Goal: Information Seeking & Learning: Learn about a topic

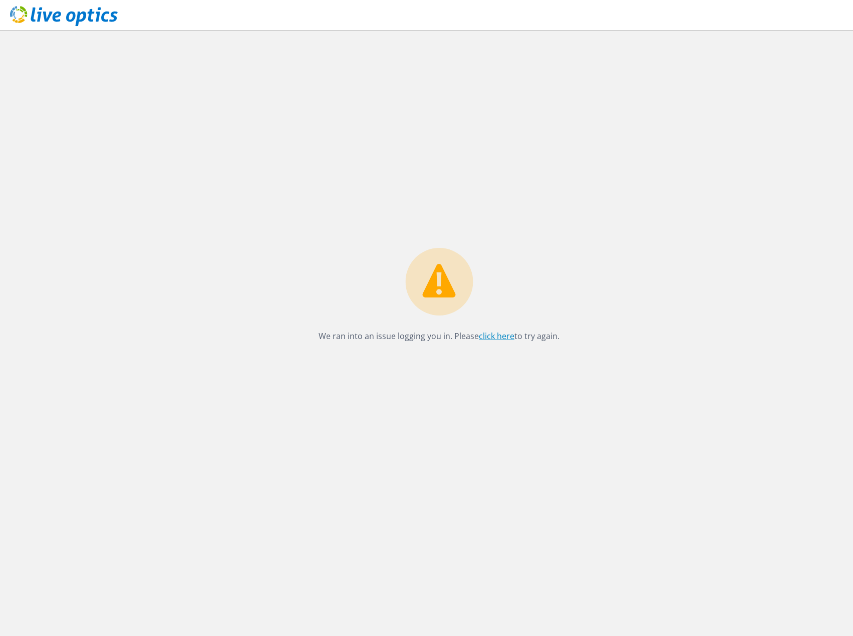
click at [491, 337] on link "click here" at bounding box center [497, 336] width 36 height 11
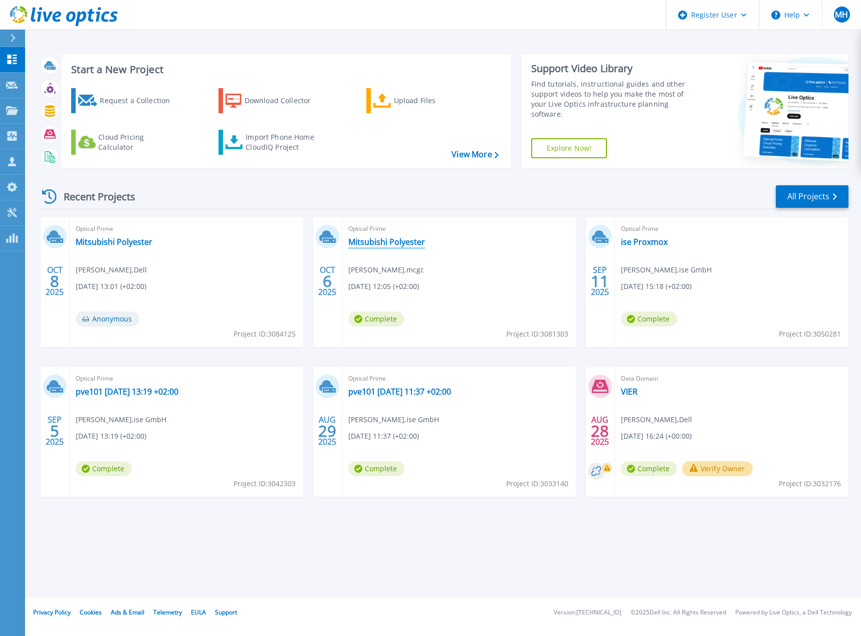
click at [364, 245] on link "Mitsubishi Polyester" at bounding box center [386, 242] width 77 height 10
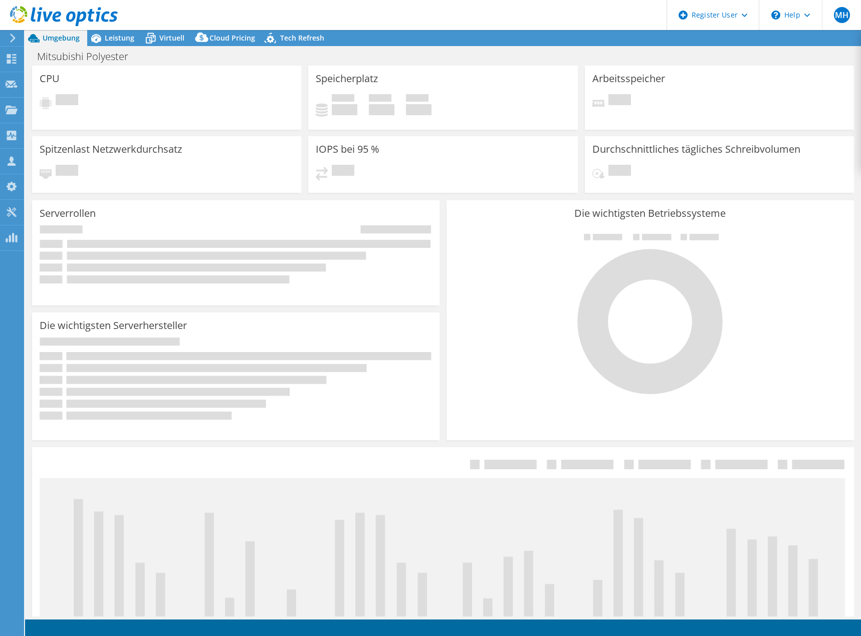
select select "USD"
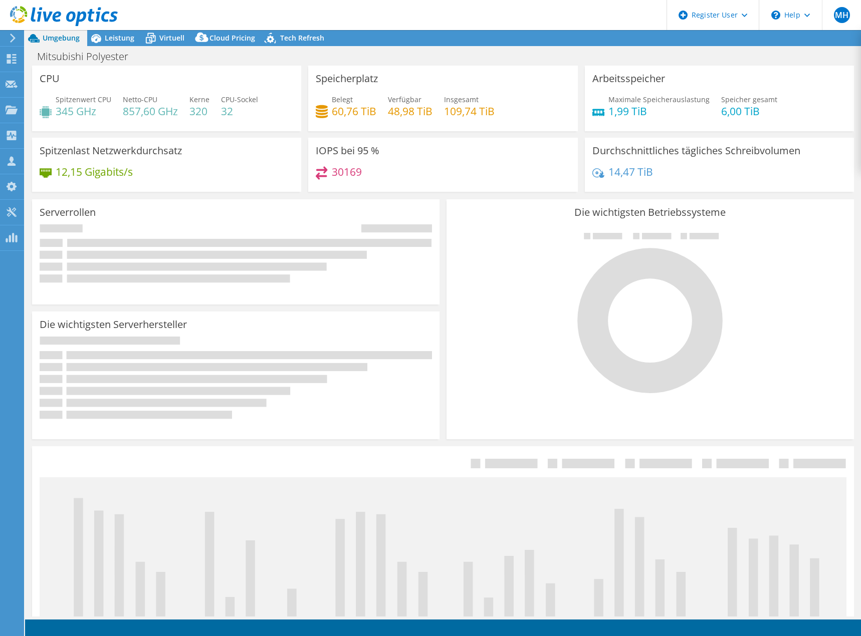
radio input "true"
radio input "false"
select select "EUFrankfurt"
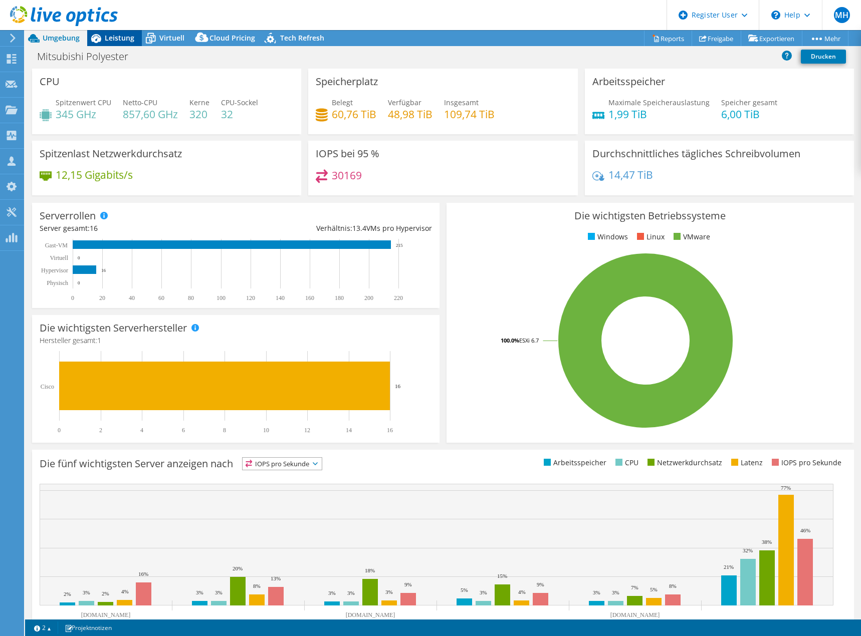
click at [111, 42] on span "Leistung" at bounding box center [120, 38] width 30 height 10
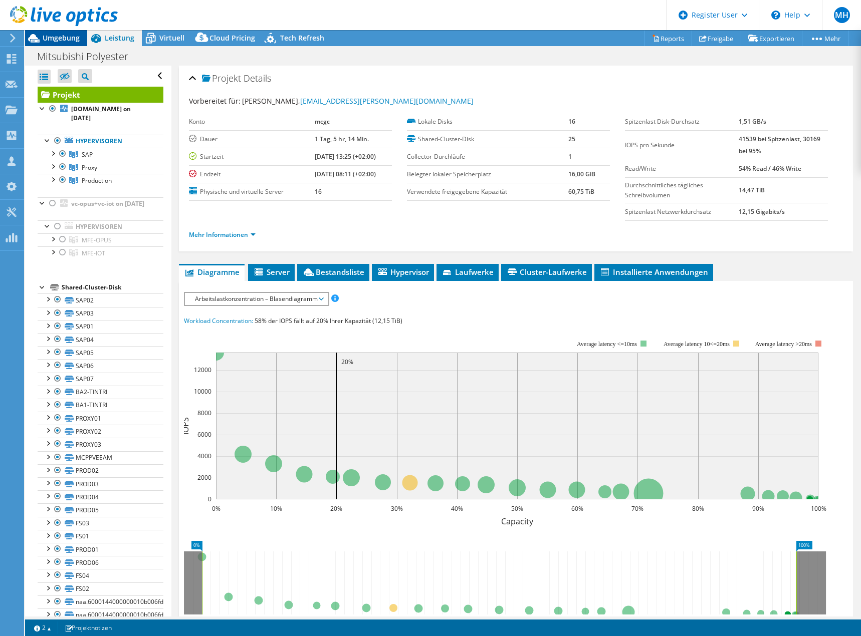
click at [46, 40] on span "Umgebung" at bounding box center [61, 38] width 37 height 10
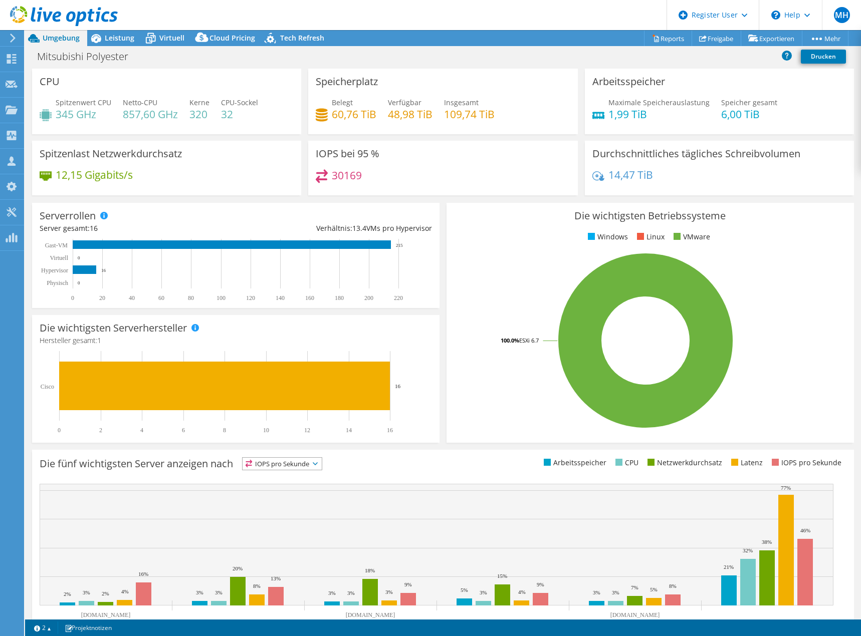
click at [71, 12] on use at bounding box center [64, 16] width 108 height 20
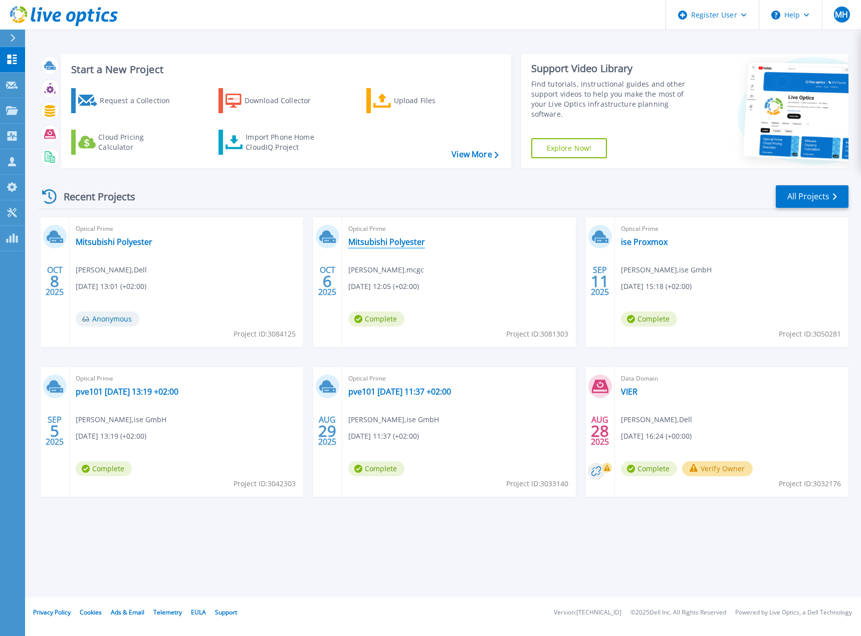
click at [368, 242] on link "Mitsubishi Polyester" at bounding box center [386, 242] width 77 height 10
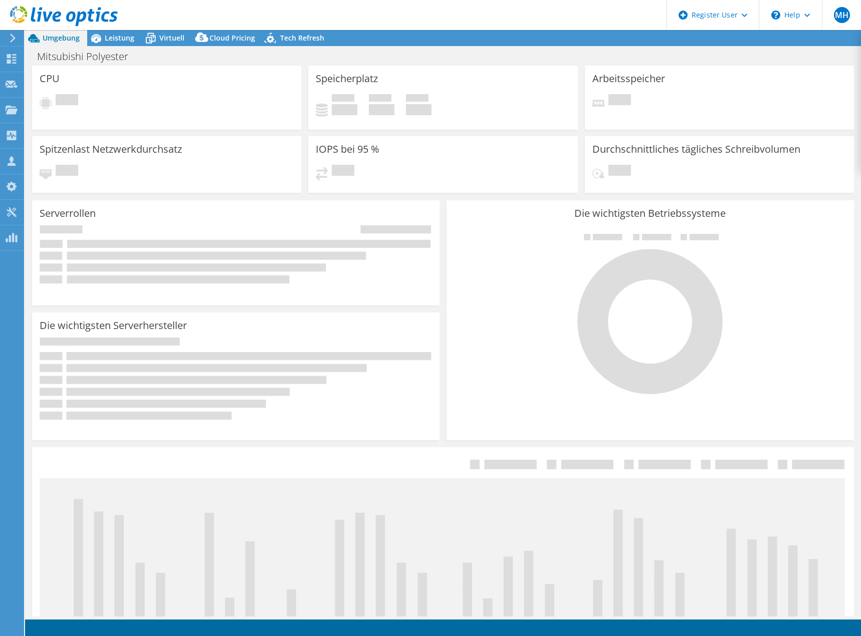
select select "USD"
select select "EUFrankfurt"
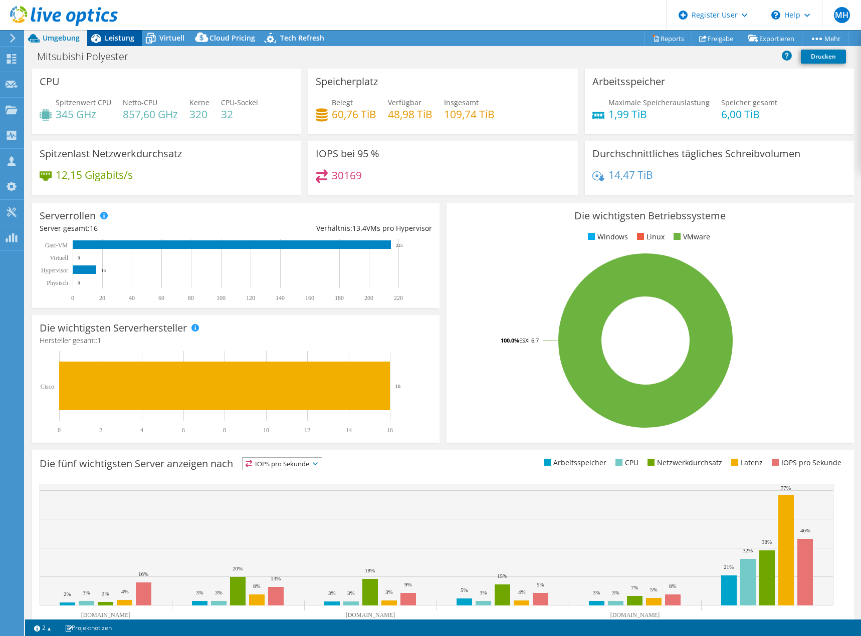
click at [119, 39] on span "Leistung" at bounding box center [120, 38] width 30 height 10
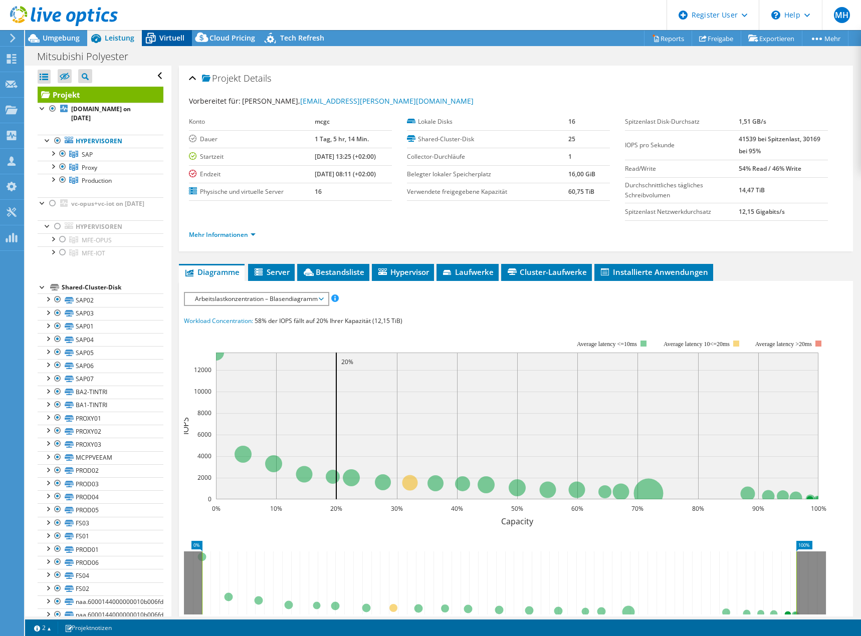
click at [167, 36] on span "Virtuell" at bounding box center [171, 38] width 25 height 10
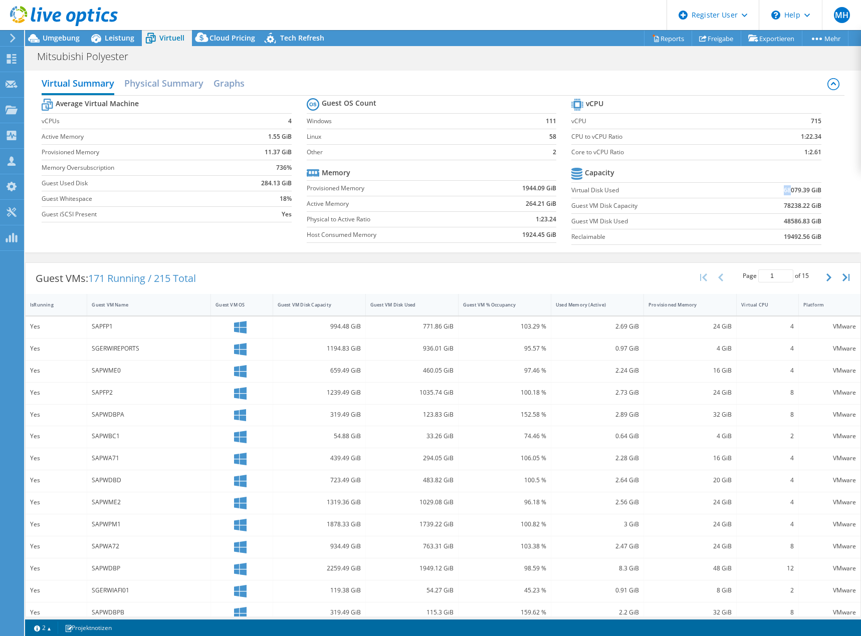
drag, startPoint x: 782, startPoint y: 191, endPoint x: 767, endPoint y: 190, distance: 15.0
click at [767, 190] on td "68079.39 GiB" at bounding box center [777, 190] width 86 height 16
click at [600, 189] on label "Virtual Disk Used" at bounding box center [652, 190] width 163 height 10
drag, startPoint x: 762, startPoint y: 195, endPoint x: 785, endPoint y: 195, distance: 22.5
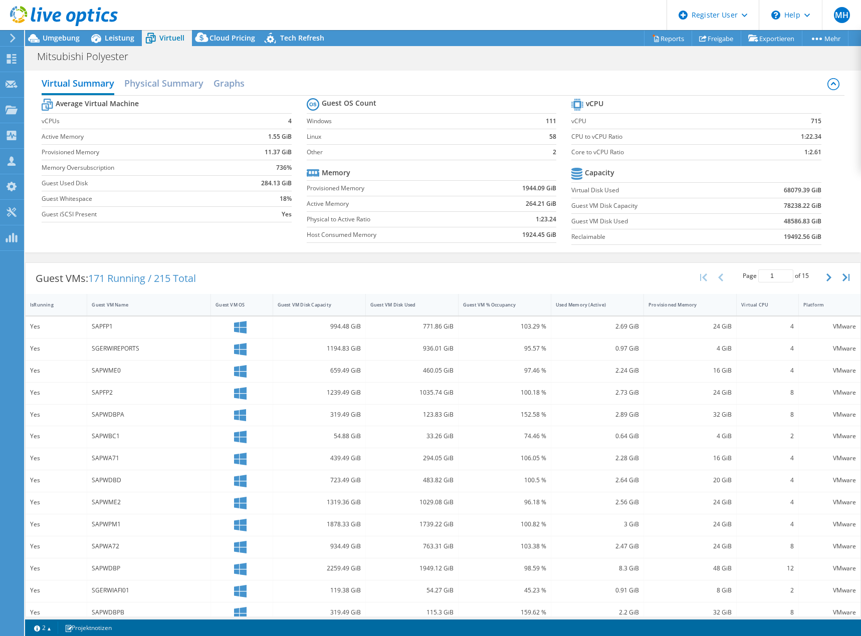
click at [785, 195] on td "68079.39 GiB" at bounding box center [777, 190] width 86 height 16
drag, startPoint x: 784, startPoint y: 189, endPoint x: 768, endPoint y: 191, distance: 16.1
click at [768, 191] on td "68079.39 GiB" at bounding box center [777, 190] width 86 height 16
click at [132, 37] on span "Leistung" at bounding box center [120, 38] width 30 height 10
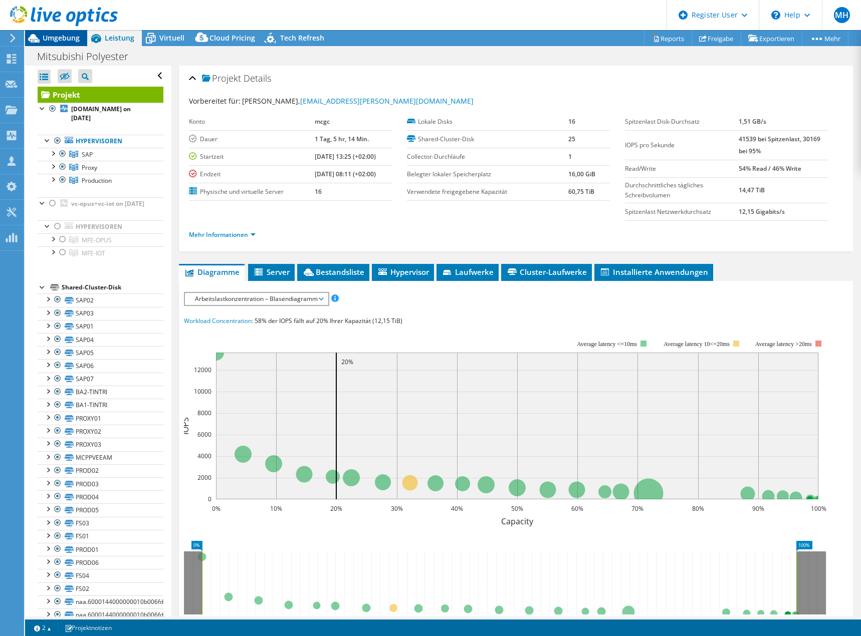
click at [66, 36] on span "Umgebung" at bounding box center [61, 38] width 37 height 10
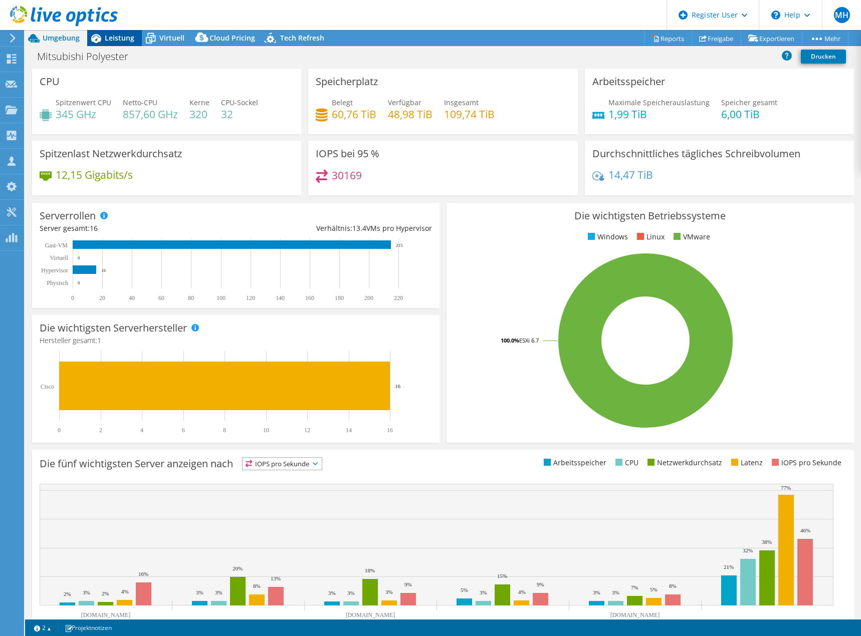
click at [101, 37] on icon at bounding box center [96, 38] width 10 height 9
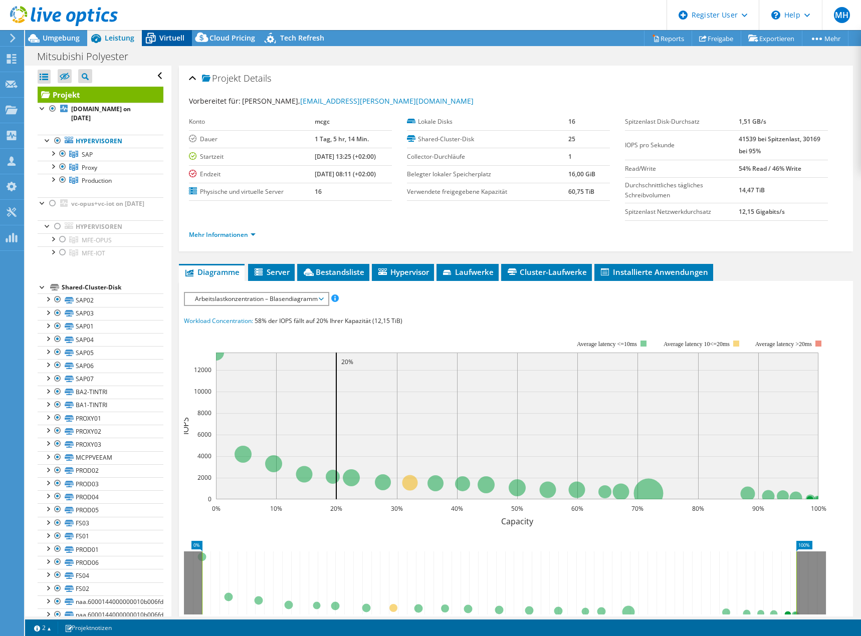
click at [179, 42] on span "Virtuell" at bounding box center [171, 38] width 25 height 10
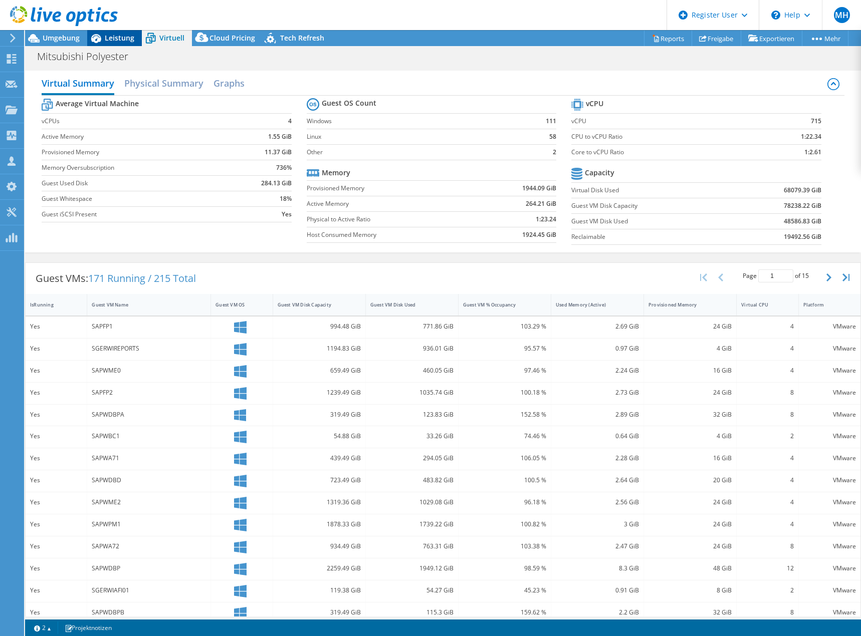
drag, startPoint x: 110, startPoint y: 34, endPoint x: 99, endPoint y: 35, distance: 10.6
click at [108, 35] on span "Leistung" at bounding box center [120, 38] width 30 height 10
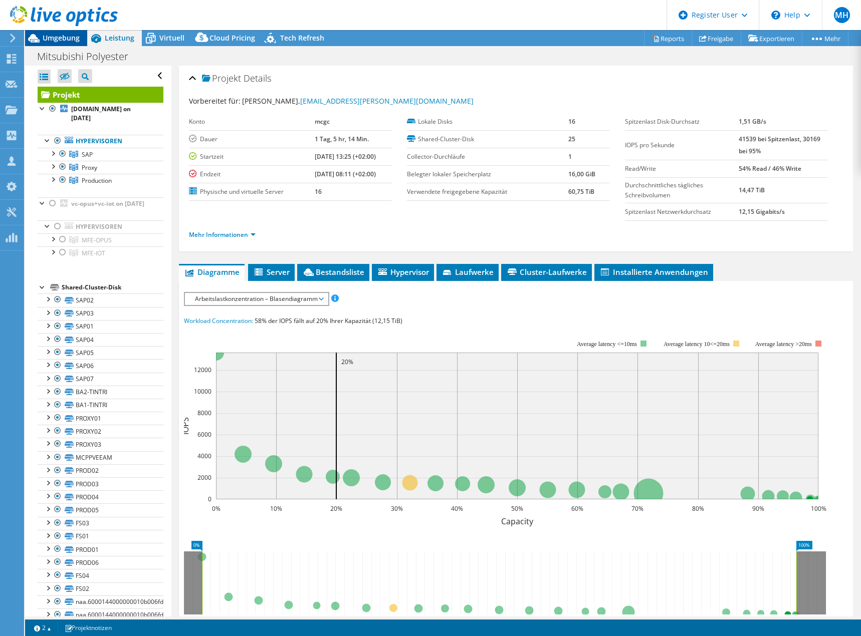
click at [62, 35] on span "Umgebung" at bounding box center [61, 38] width 37 height 10
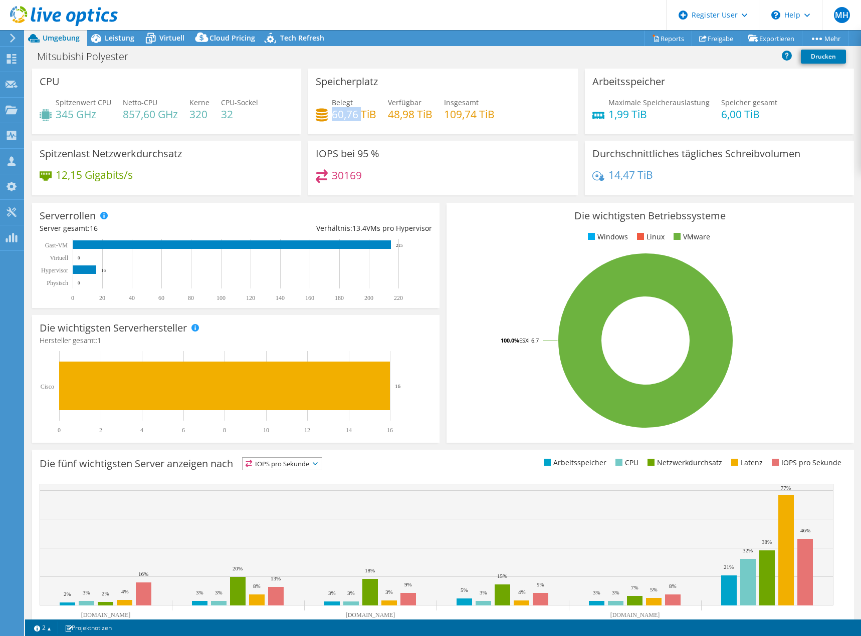
drag, startPoint x: 331, startPoint y: 115, endPoint x: 361, endPoint y: 120, distance: 30.1
click at [361, 120] on h4 "60,76 TiB" at bounding box center [354, 114] width 45 height 11
click at [97, 48] on div "Mitsubishi Polyester Drucken" at bounding box center [443, 56] width 836 height 19
click at [103, 38] on icon at bounding box center [96, 39] width 18 height 18
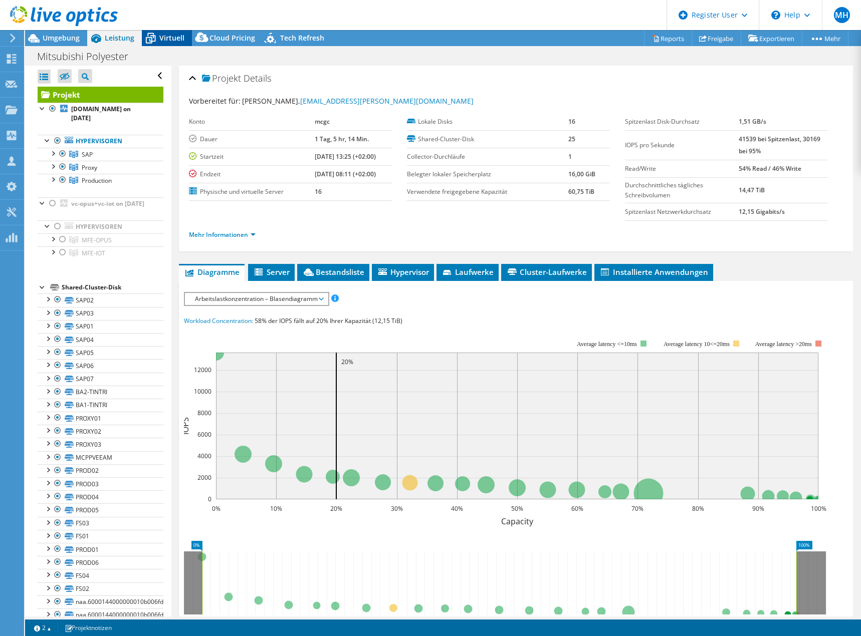
click at [163, 40] on span "Virtuell" at bounding box center [171, 38] width 25 height 10
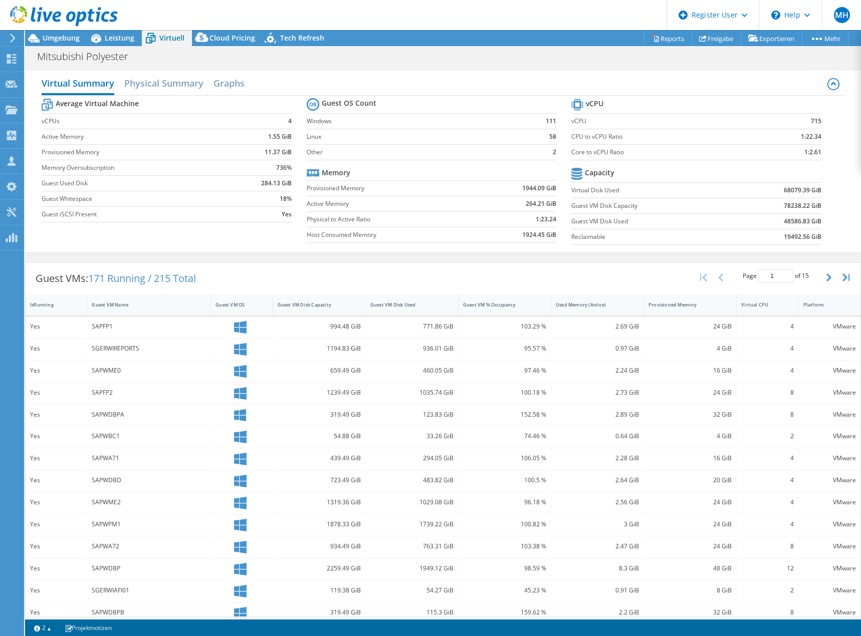
click at [483, 54] on div "Mitsubishi Polyester Drucken" at bounding box center [443, 56] width 836 height 19
click at [62, 35] on span "Umgebung" at bounding box center [61, 38] width 37 height 10
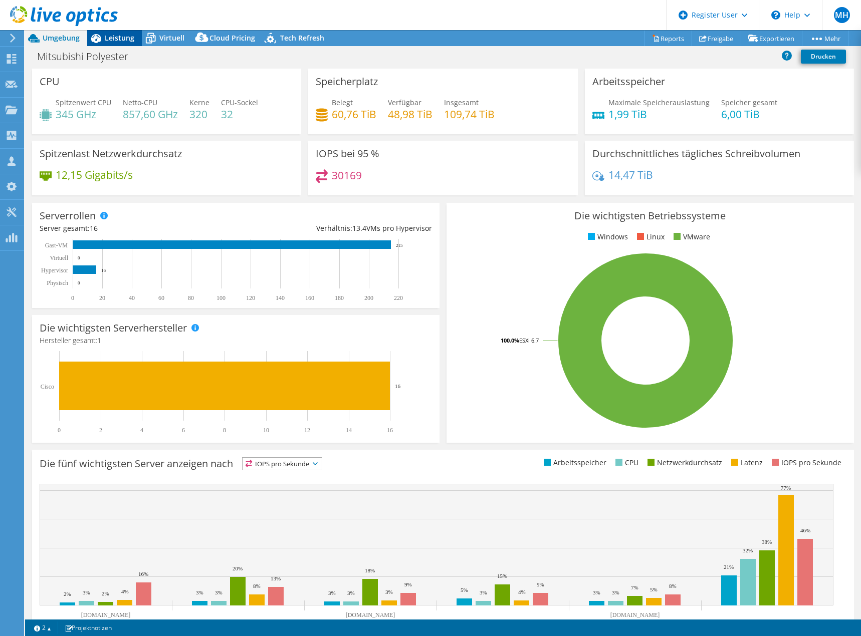
click at [128, 38] on span "Leistung" at bounding box center [120, 38] width 30 height 10
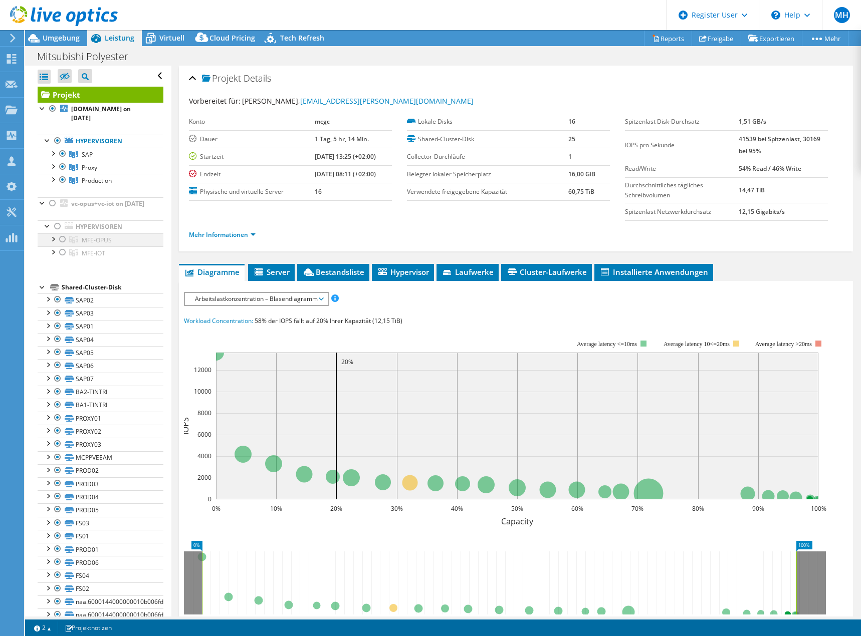
click at [51, 243] on div at bounding box center [53, 238] width 10 height 10
click at [50, 283] on div at bounding box center [53, 278] width 10 height 10
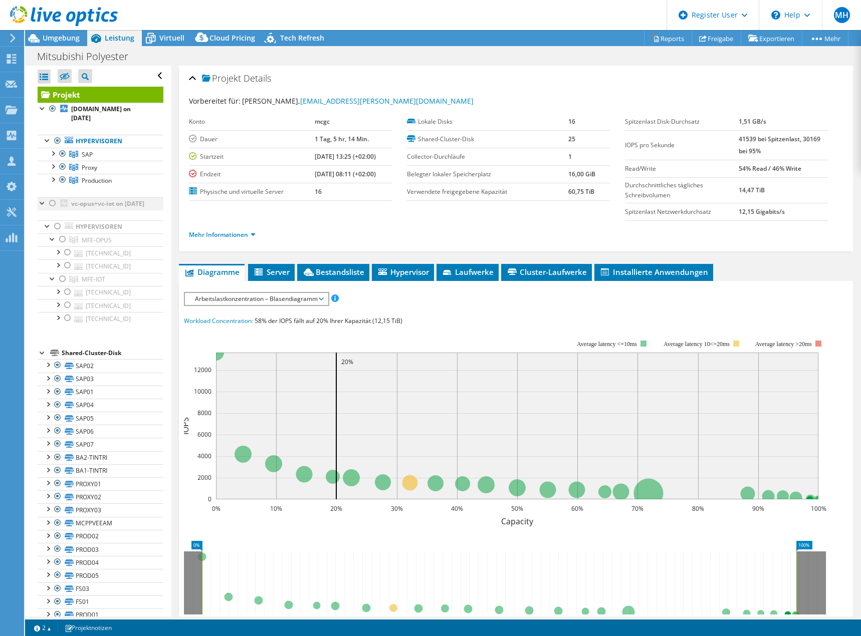
click at [54, 201] on div at bounding box center [53, 203] width 10 height 12
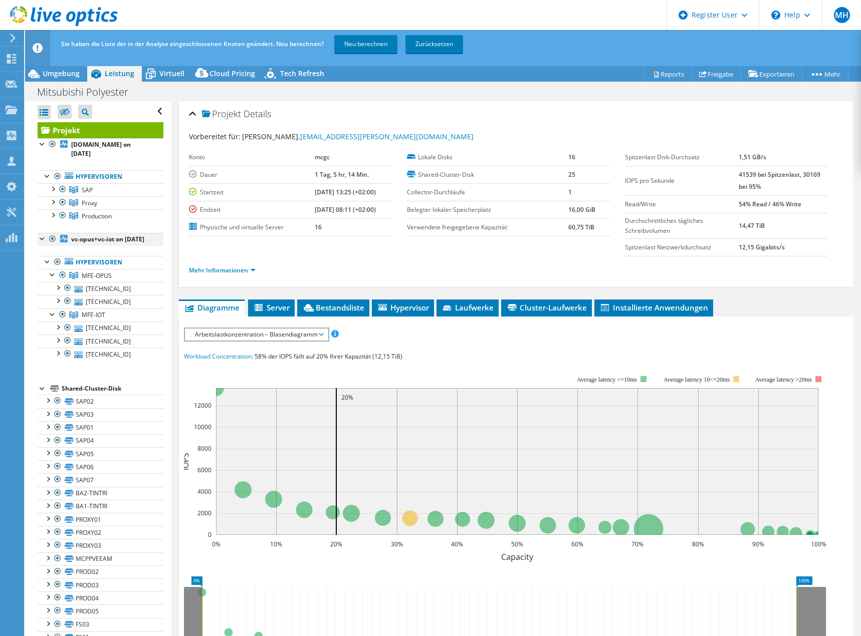
click at [52, 237] on div at bounding box center [53, 239] width 10 height 12
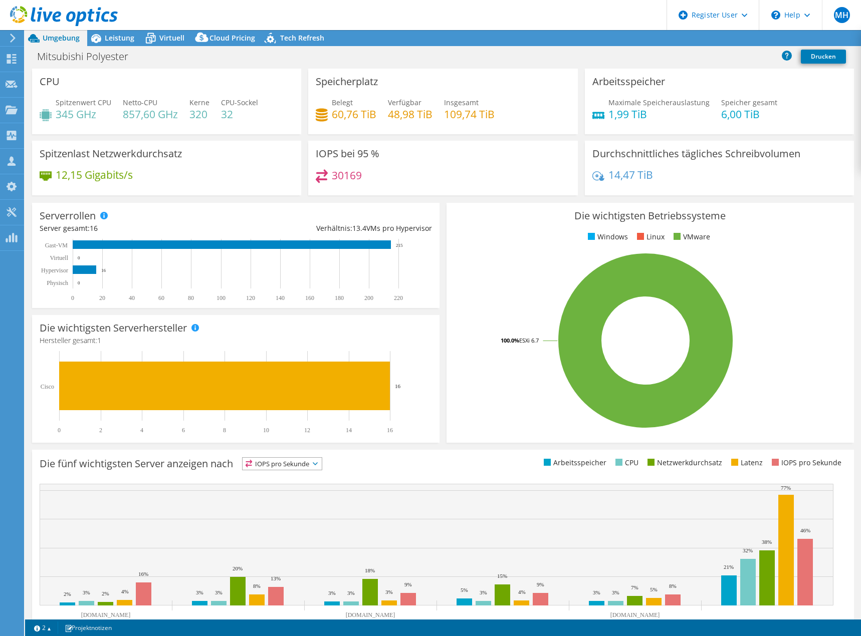
select select "EUFrankfurt"
select select "USD"
click at [105, 39] on span "Leistung" at bounding box center [120, 38] width 30 height 10
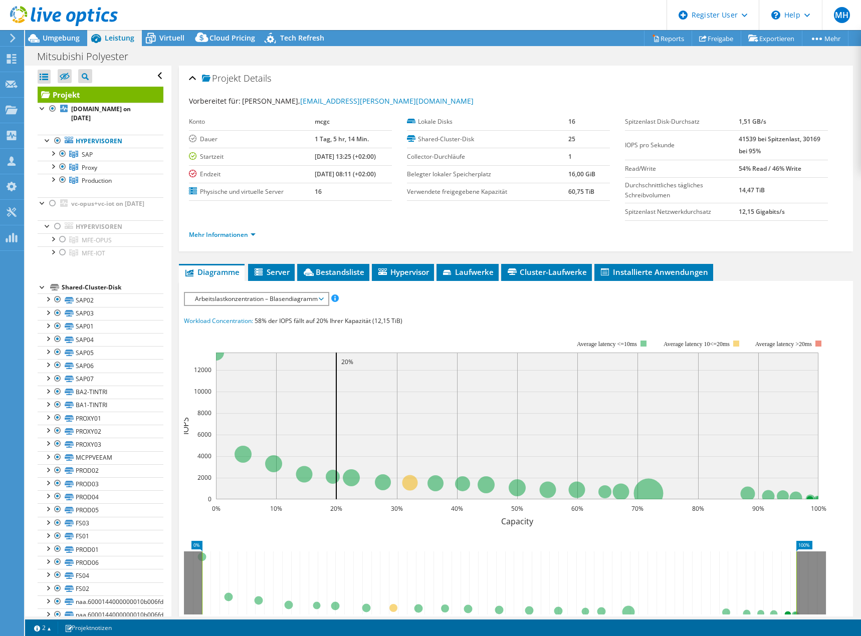
click at [248, 307] on div "IOPS pro Sekunde Disk-Durchsatz IO-Size Latenz Queue-Depth CPU-Prozentwert Arbe…" at bounding box center [516, 477] width 664 height 371
click at [248, 303] on span "Arbeitslastkonzentration – Blasendiagramm" at bounding box center [256, 299] width 133 height 12
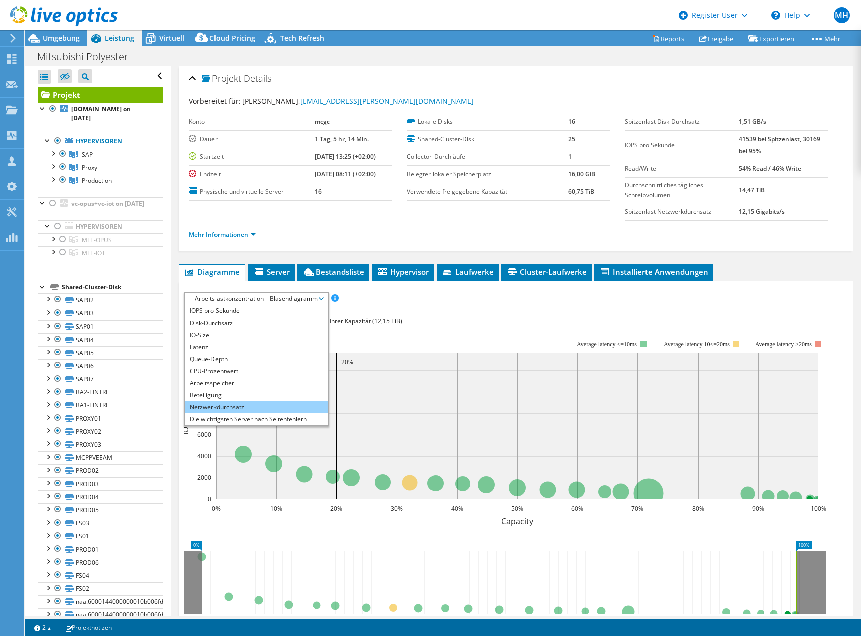
click at [216, 408] on li "Netzwerkdurchsatz" at bounding box center [256, 407] width 143 height 12
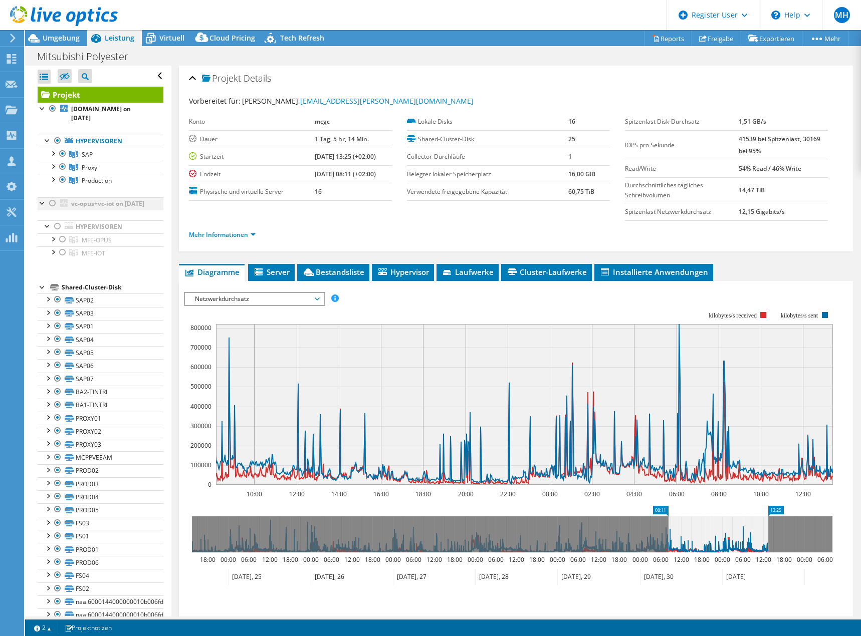
click at [52, 205] on div at bounding box center [53, 203] width 10 height 12
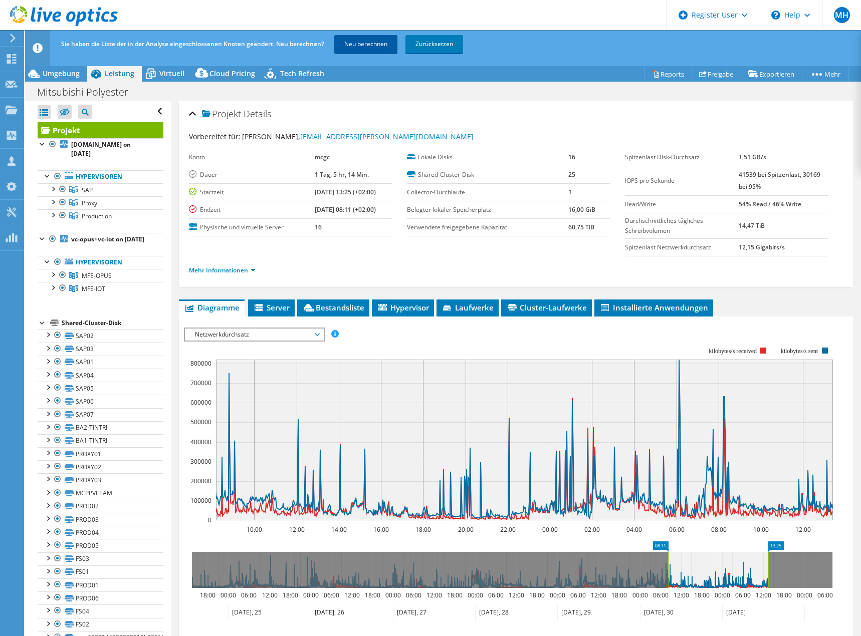
click at [352, 45] on link "Neu berechnen" at bounding box center [365, 44] width 63 height 18
